Goal: Task Accomplishment & Management: Use online tool/utility

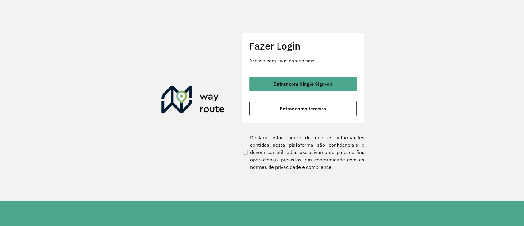
click at [294, 81] on span "Entrar com Single Sign-on" at bounding box center [303, 83] width 59 height 5
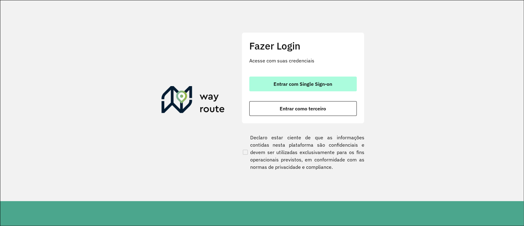
click at [299, 83] on span "Entrar com Single Sign-on" at bounding box center [303, 83] width 59 height 5
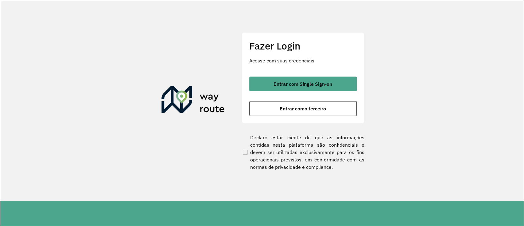
click at [327, 72] on div "Fazer Login Acesse com suas credenciais Entrar com Single Sign-on Entrar como t…" at bounding box center [303, 77] width 123 height 91
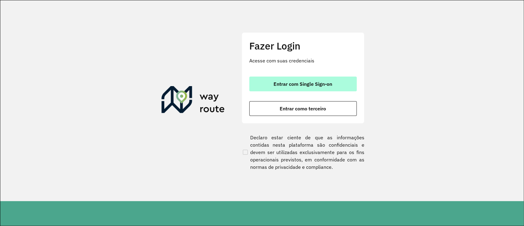
click at [332, 89] on button "Entrar com Single Sign-on" at bounding box center [302, 83] width 107 height 15
click at [322, 80] on button "Entrar com Single Sign-on" at bounding box center [302, 83] width 107 height 15
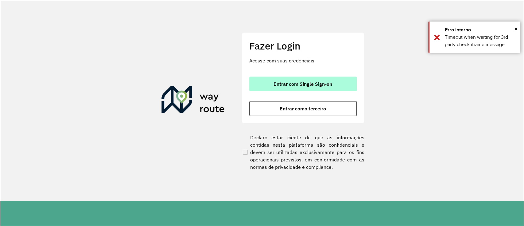
click at [292, 83] on span "Entrar com Single Sign-on" at bounding box center [303, 83] width 59 height 5
click at [310, 90] on button "Entrar com Single Sign-on" at bounding box center [302, 83] width 107 height 15
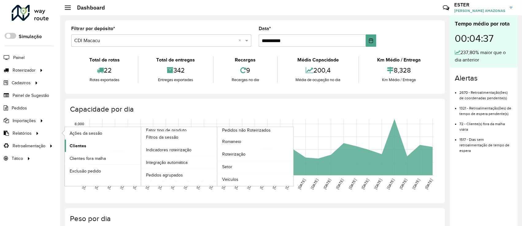
click at [98, 147] on link "Clientes" at bounding box center [103, 145] width 76 height 12
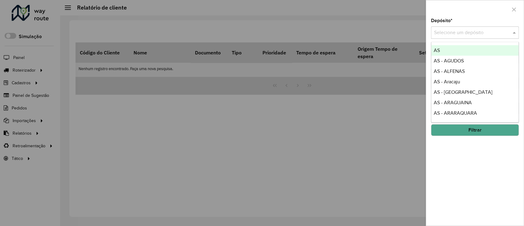
click at [457, 32] on input "text" at bounding box center [468, 32] width 69 height 7
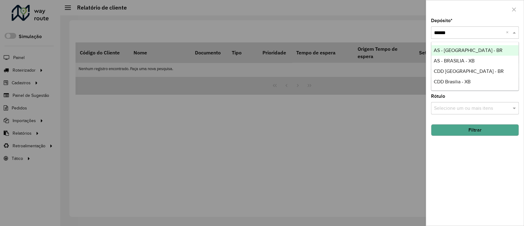
type input "*******"
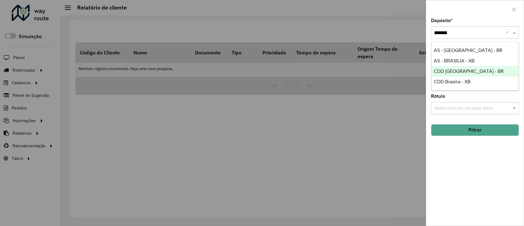
click at [471, 70] on span "CDD Brasilia - BR" at bounding box center [469, 70] width 70 height 5
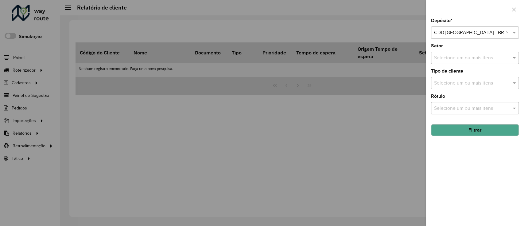
click at [490, 129] on button "Filtrar" at bounding box center [475, 130] width 88 height 12
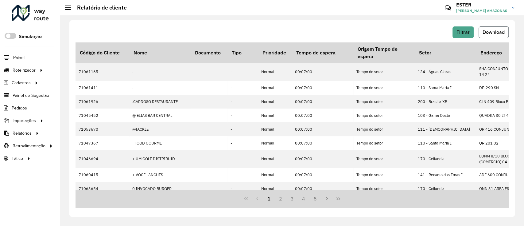
click at [498, 29] on span "Download" at bounding box center [494, 31] width 22 height 5
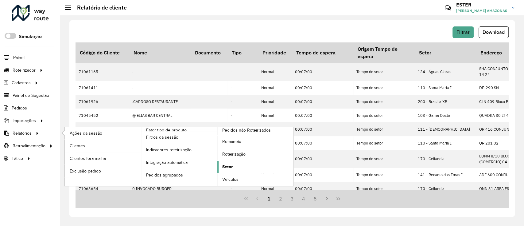
click at [233, 164] on link "Setor" at bounding box center [255, 167] width 76 height 12
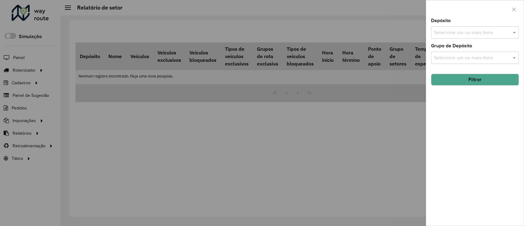
click at [459, 33] on input "text" at bounding box center [472, 32] width 79 height 7
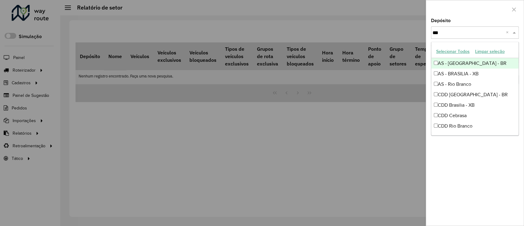
type input "****"
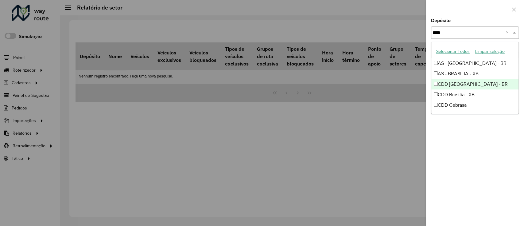
click at [488, 87] on div "CDD [GEOGRAPHIC_DATA] - BR" at bounding box center [475, 84] width 87 height 10
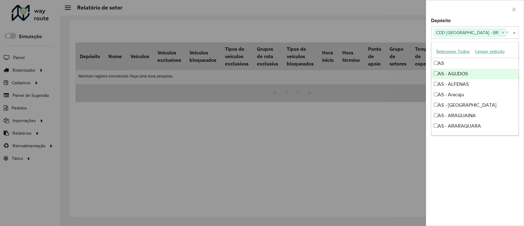
click at [473, 18] on div at bounding box center [475, 9] width 98 height 18
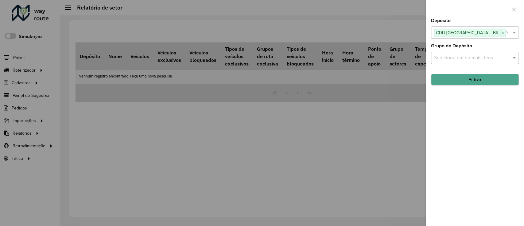
click at [479, 81] on button "Filtrar" at bounding box center [475, 80] width 88 height 12
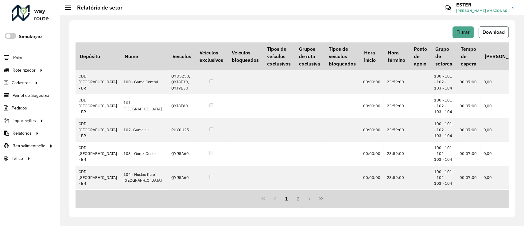
click at [490, 33] on span "Download" at bounding box center [494, 31] width 22 height 5
click at [466, 31] on span "Filtrar" at bounding box center [463, 31] width 13 height 5
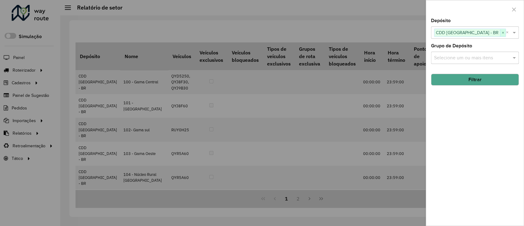
click at [500, 33] on span "×" at bounding box center [503, 32] width 6 height 7
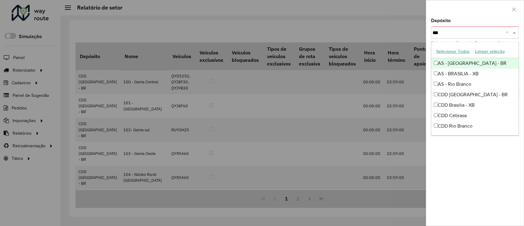
type input "****"
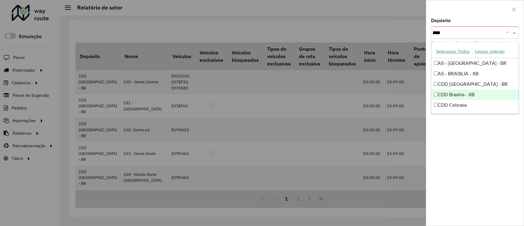
click at [469, 97] on div "CDD Brasilia - XB" at bounding box center [475, 94] width 87 height 10
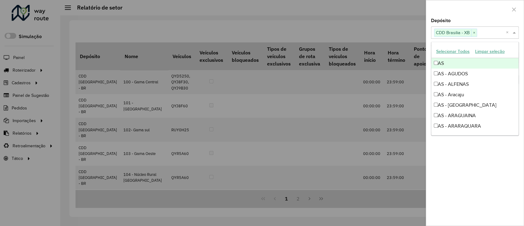
click at [493, 6] on div at bounding box center [475, 9] width 98 height 18
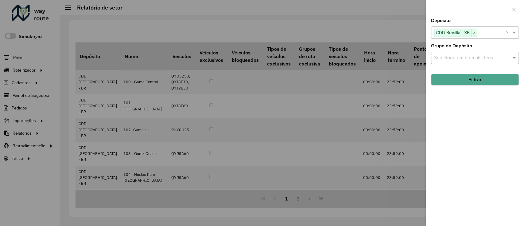
click at [482, 81] on button "Filtrar" at bounding box center [475, 80] width 88 height 12
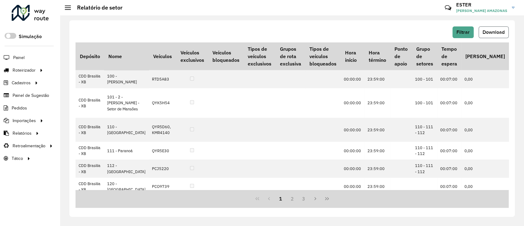
click at [493, 31] on span "Download" at bounding box center [494, 31] width 22 height 5
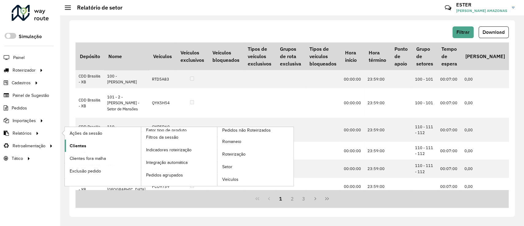
click at [93, 146] on link "Clientes" at bounding box center [103, 145] width 76 height 12
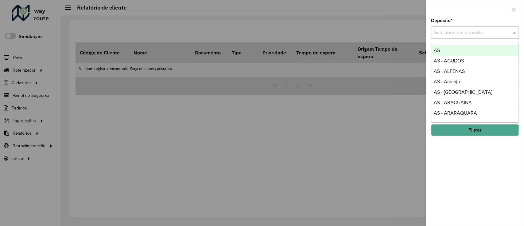
click at [459, 31] on input "text" at bounding box center [468, 32] width 69 height 7
type input "**"
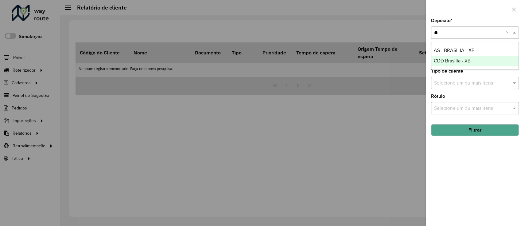
click at [467, 60] on span "CDD Brasilia - XB" at bounding box center [452, 60] width 37 height 5
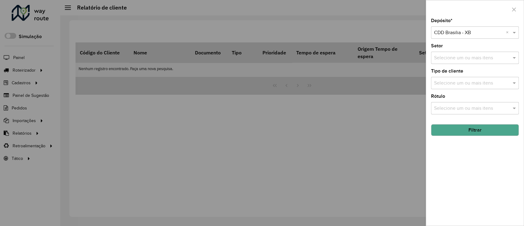
click at [489, 131] on button "Filtrar" at bounding box center [475, 130] width 88 height 12
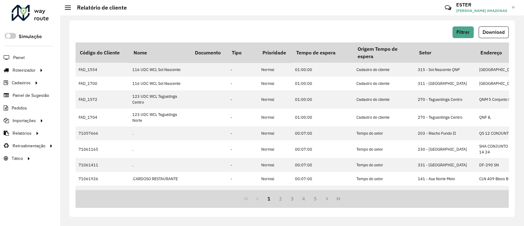
click at [489, 30] on span "Download" at bounding box center [494, 31] width 22 height 5
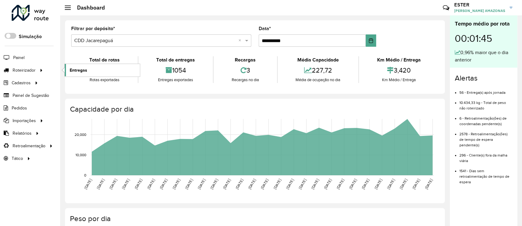
click at [72, 70] on span "Entregas" at bounding box center [79, 70] width 18 height 6
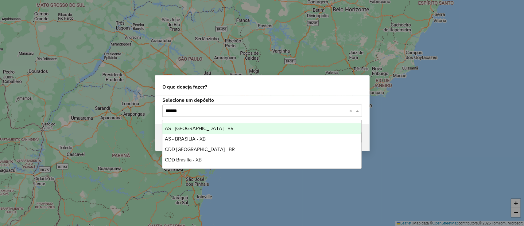
type input "*******"
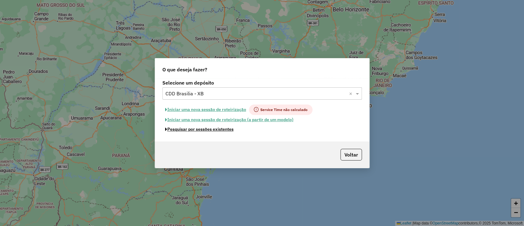
click at [217, 128] on button "Pesquisar por sessões existentes" at bounding box center [199, 129] width 74 height 10
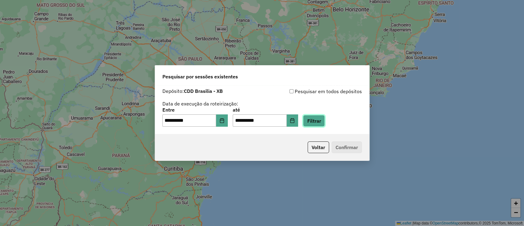
click at [317, 118] on button "Filtrar" at bounding box center [314, 121] width 22 height 12
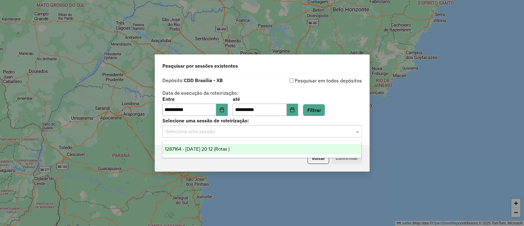
click at [305, 136] on div "Selecione uma sessão" at bounding box center [262, 131] width 200 height 12
click at [307, 147] on div "1287164 - 02/10/2025 20:12 (Rotas )" at bounding box center [261, 149] width 199 height 10
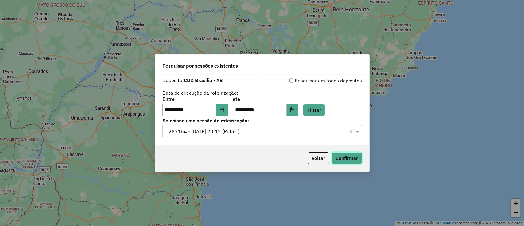
click at [344, 154] on button "Confirmar" at bounding box center [347, 158] width 30 height 12
click at [326, 158] on button "Voltar" at bounding box center [318, 158] width 21 height 12
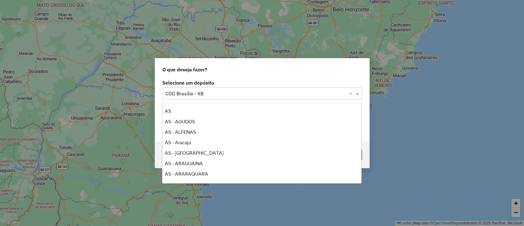
click at [252, 92] on input "text" at bounding box center [256, 93] width 181 height 7
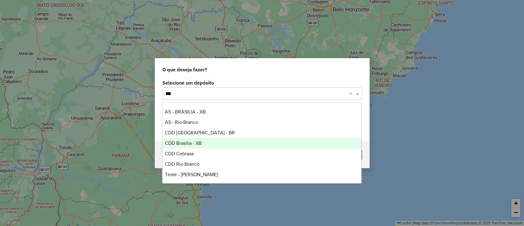
type input "****"
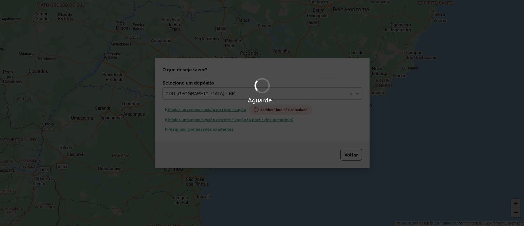
click at [221, 130] on div "Aguarde..." at bounding box center [262, 113] width 524 height 226
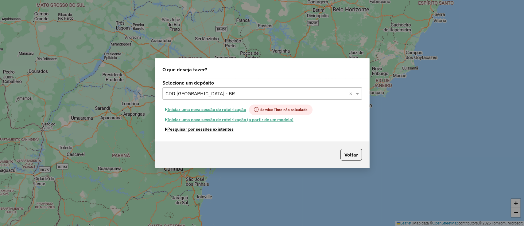
click at [221, 130] on button "Pesquisar por sessões existentes" at bounding box center [199, 129] width 74 height 10
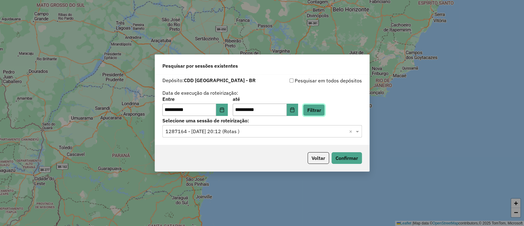
click at [322, 107] on button "Filtrar" at bounding box center [314, 110] width 22 height 12
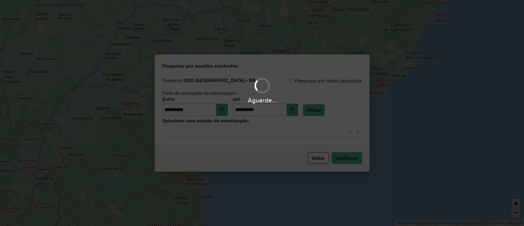
click at [316, 131] on hb-app "**********" at bounding box center [262, 113] width 524 height 226
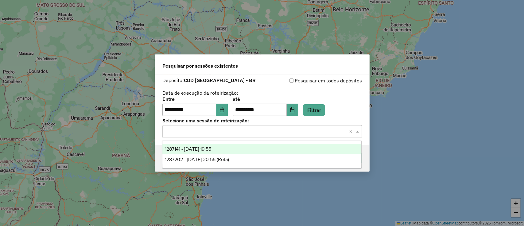
click at [316, 131] on input "text" at bounding box center [256, 131] width 181 height 7
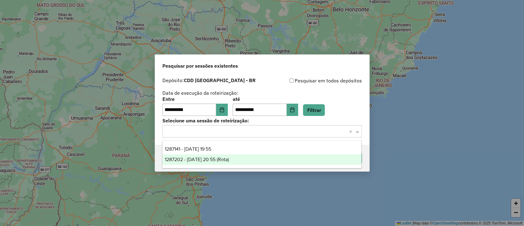
click at [318, 156] on div "1287202 - 02/10/2025 20:55 (Rota)" at bounding box center [261, 159] width 199 height 10
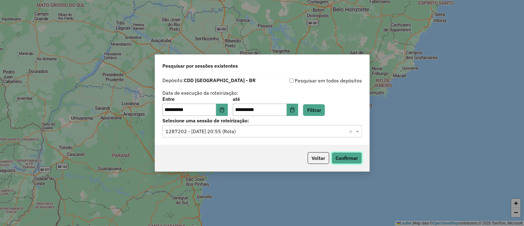
click at [352, 155] on button "Confirmar" at bounding box center [347, 158] width 30 height 12
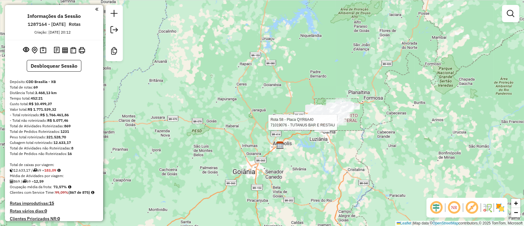
click at [342, 125] on div at bounding box center [338, 122] width 15 height 6
select select "**********"
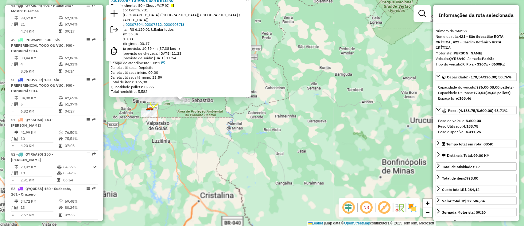
scroll to position [2387, 0]
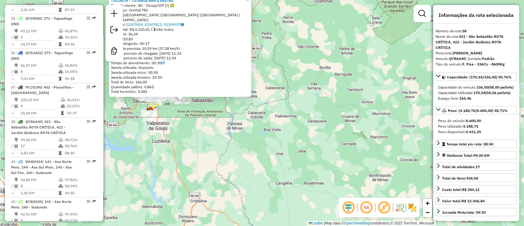
click at [327, 136] on div "71019076 - TUTANUS BAR E RESTAU Tipo de cliente: 80 - Chopp/VIP (C) Endereço: C…" at bounding box center [262, 113] width 524 height 226
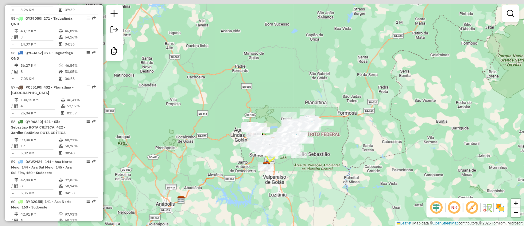
drag, startPoint x: 327, startPoint y: 136, endPoint x: 452, endPoint y: 190, distance: 135.7
click at [446, 190] on div "Janela de atendimento Grade de atendimento Capacidade Transportadoras Veículos …" at bounding box center [262, 113] width 524 height 226
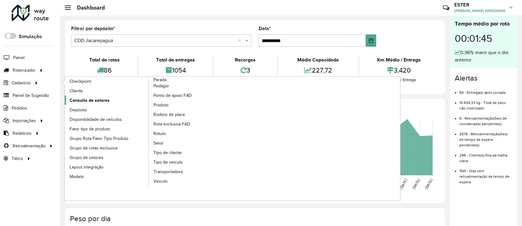
click at [92, 98] on span "Consulta de setores" at bounding box center [90, 100] width 40 height 6
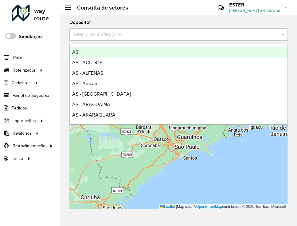
click at [124, 33] on input "text" at bounding box center [172, 34] width 200 height 7
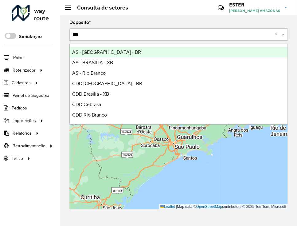
type input "****"
